Goal: Complete application form

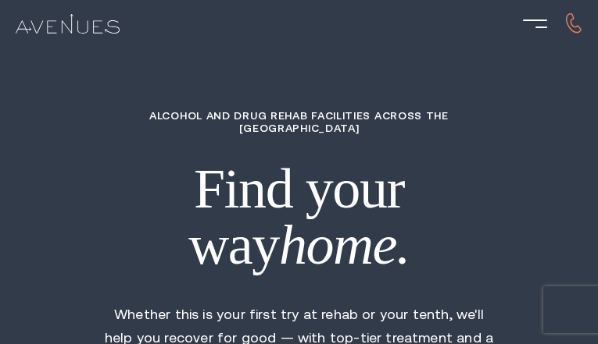
type input "gPbFodCzOFrY"
type input "6147072933"
type input "[EMAIL_ADDRESS][DOMAIN_NAME]"
type input "tMhPUzBaWHhRsTnv"
radio input "true"
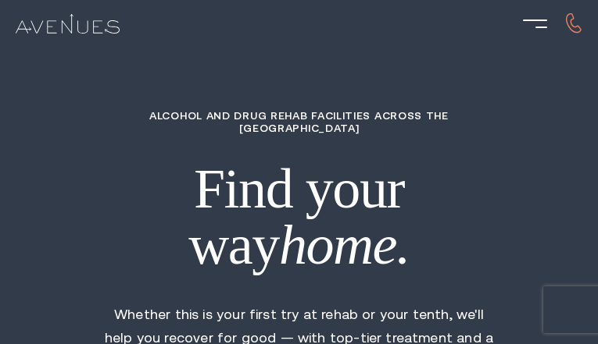
radio input "true"
radio input "false"
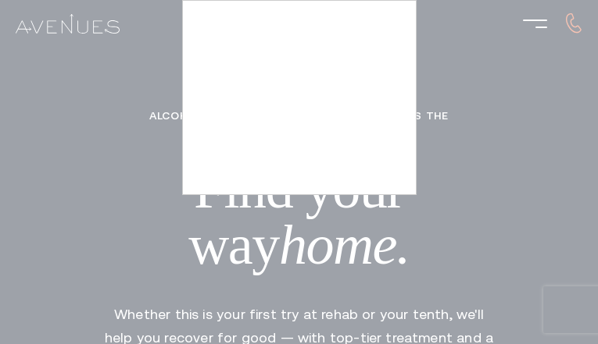
type input "oCEuIMQh"
type input "GYcitDIsDpg"
type input "VVViGqmbp"
type input "UbvWJxrq"
type input "uLldiehe"
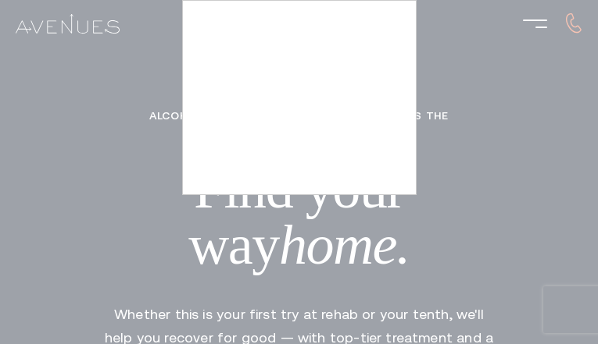
type input "9173302507"
type input "[EMAIL_ADDRESS][DOMAIN_NAME]"
